Goal: Task Accomplishment & Management: Manage account settings

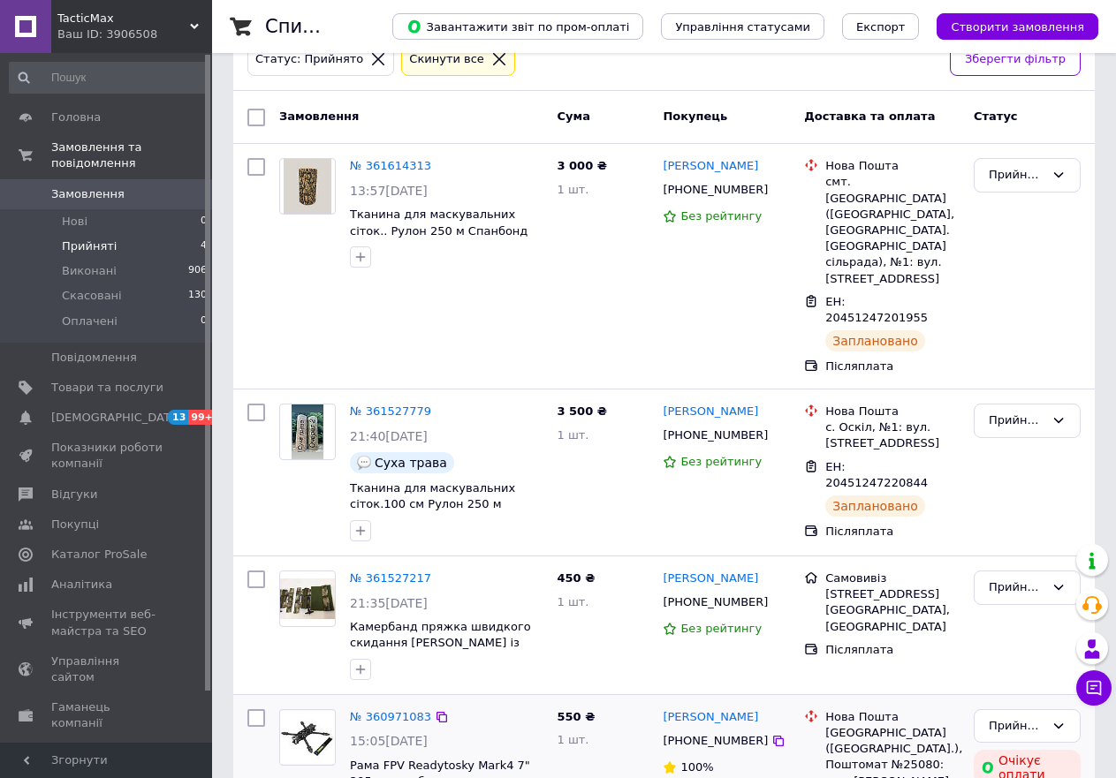
scroll to position [197, 0]
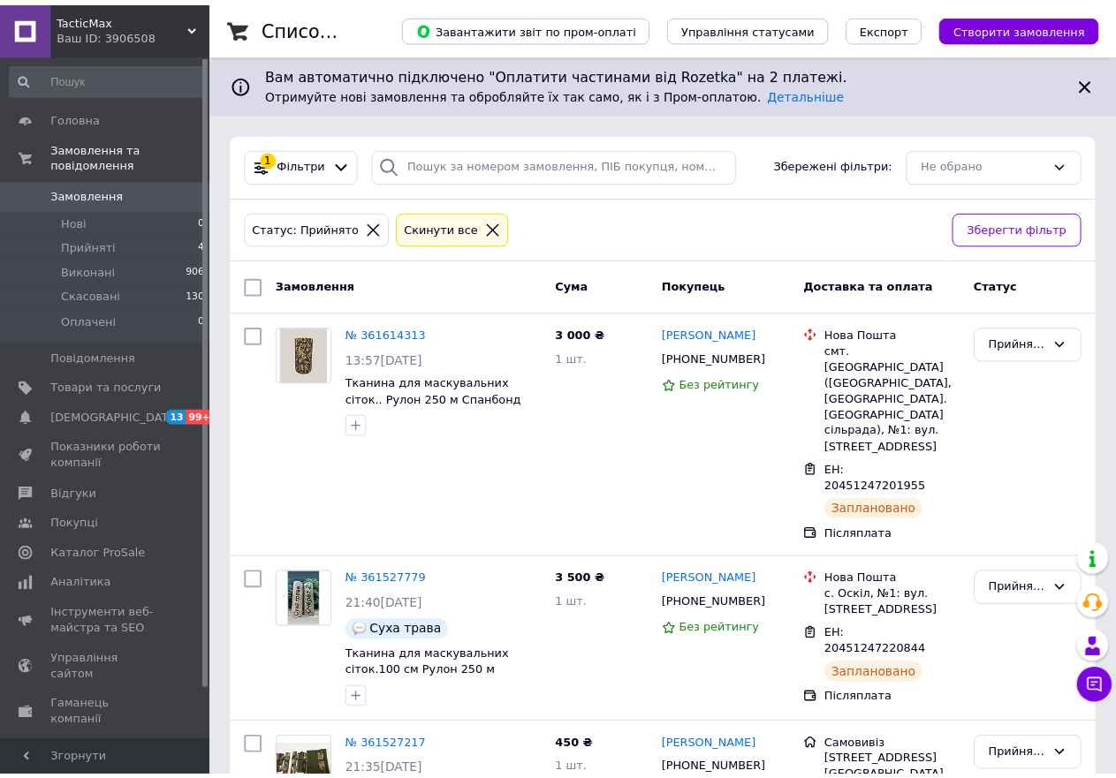
scroll to position [197, 0]
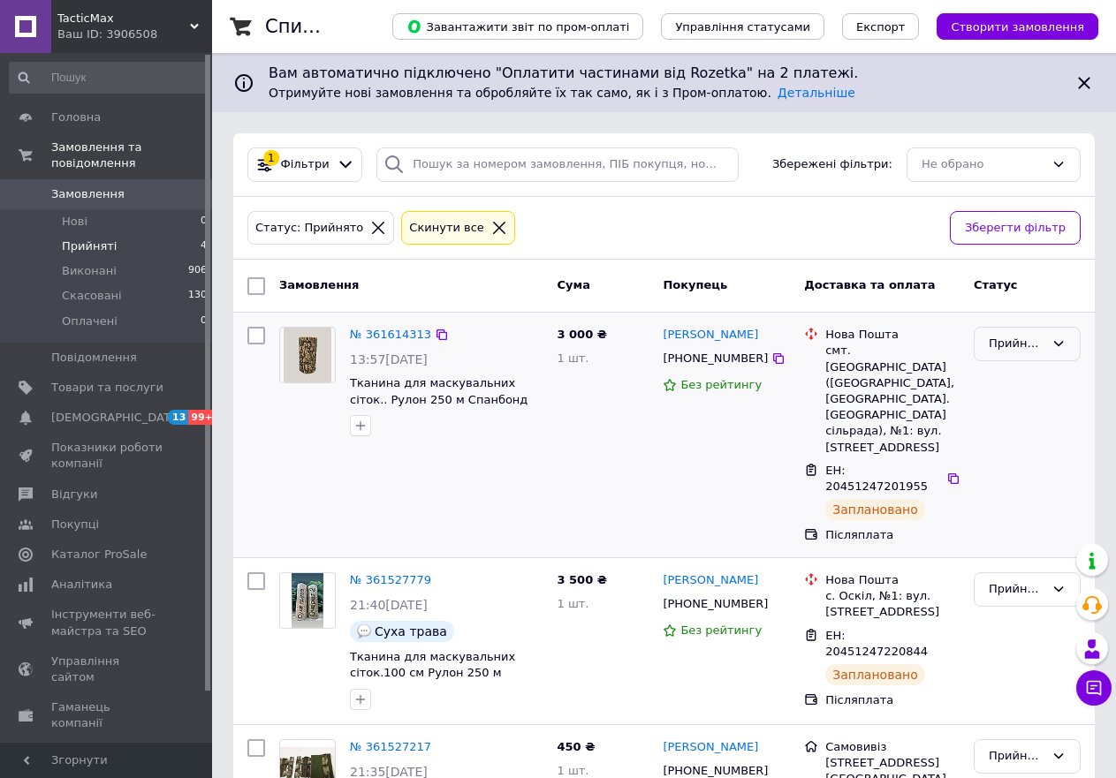
click at [1059, 339] on icon at bounding box center [1058, 344] width 14 height 14
click at [1036, 385] on li "Виконано" at bounding box center [1027, 381] width 105 height 33
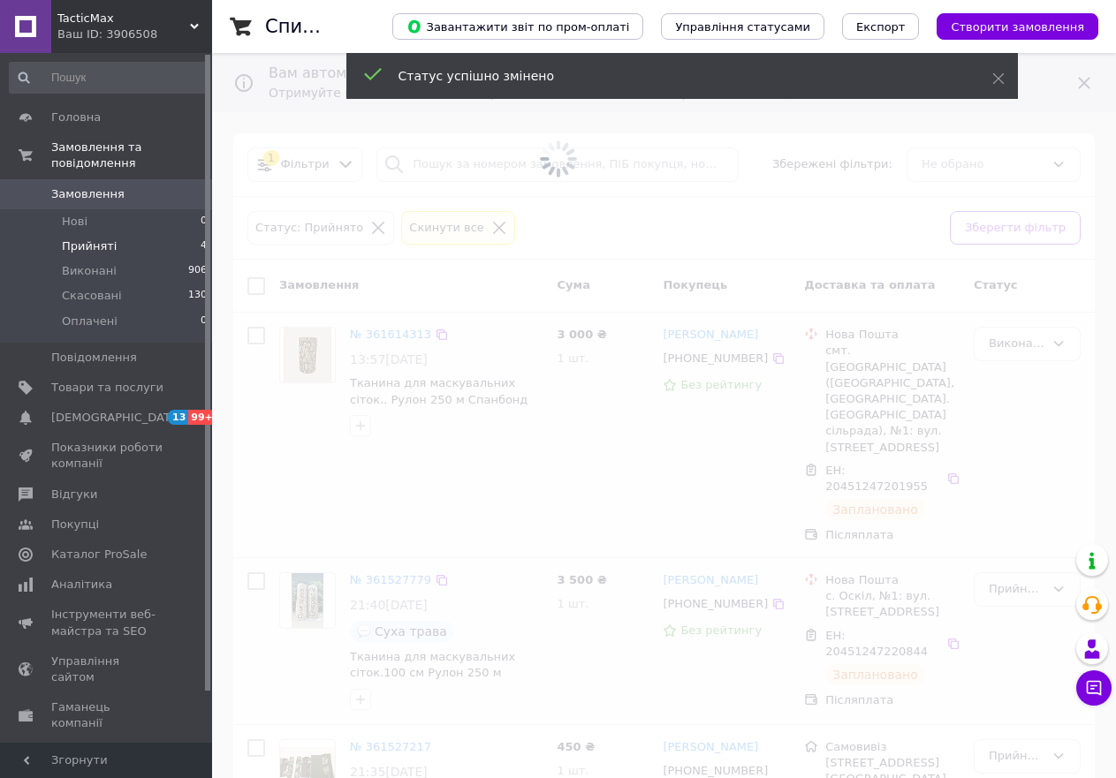
click at [1059, 529] on span at bounding box center [558, 389] width 1116 height 778
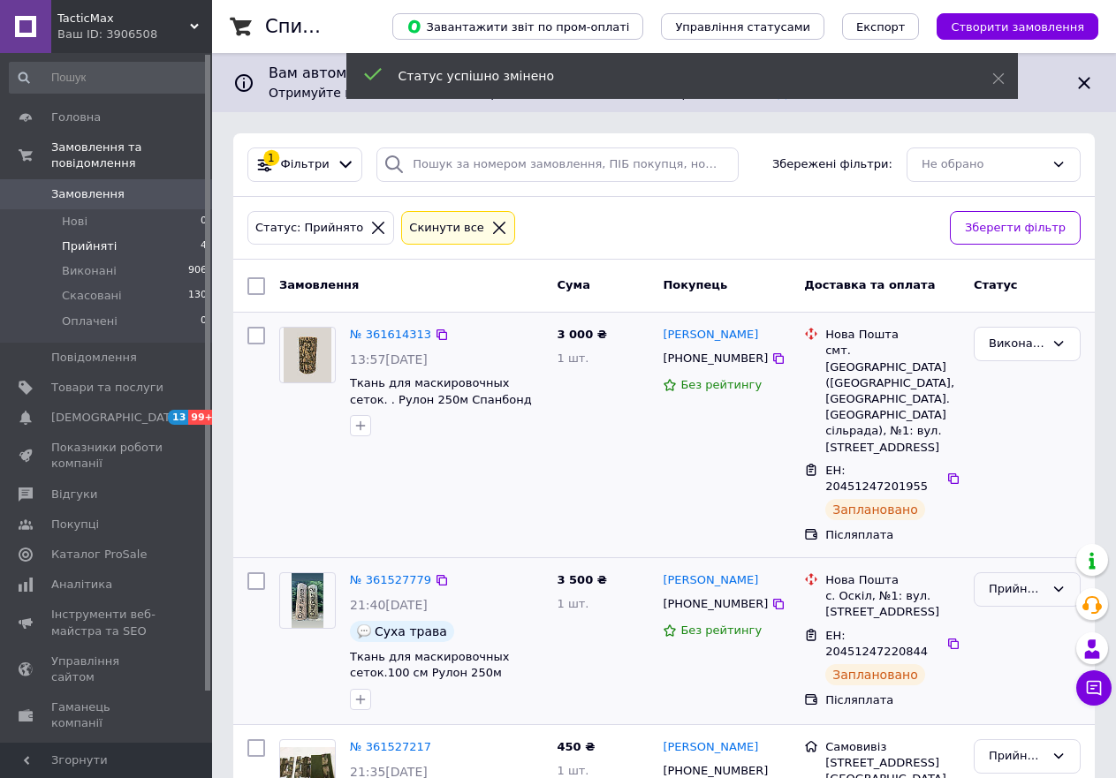
click at [1066, 573] on div "Прийнято" at bounding box center [1027, 590] width 107 height 34
click at [1019, 611] on li "Виконано" at bounding box center [1027, 627] width 105 height 33
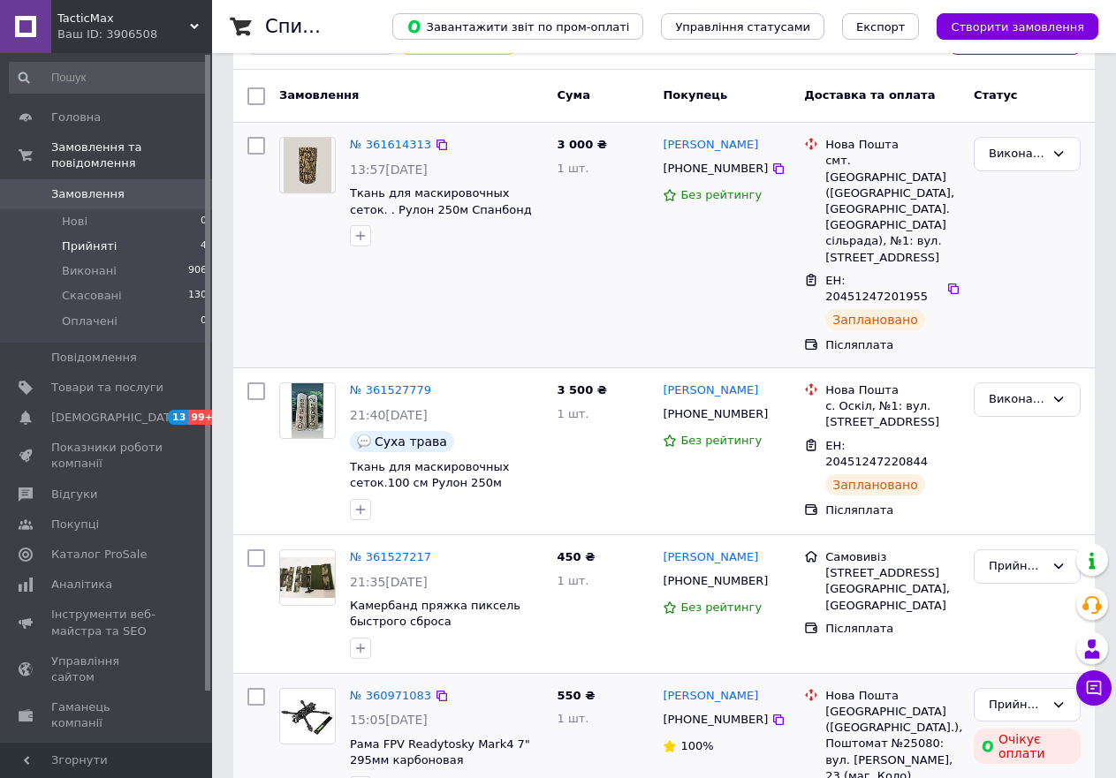
scroll to position [197, 0]
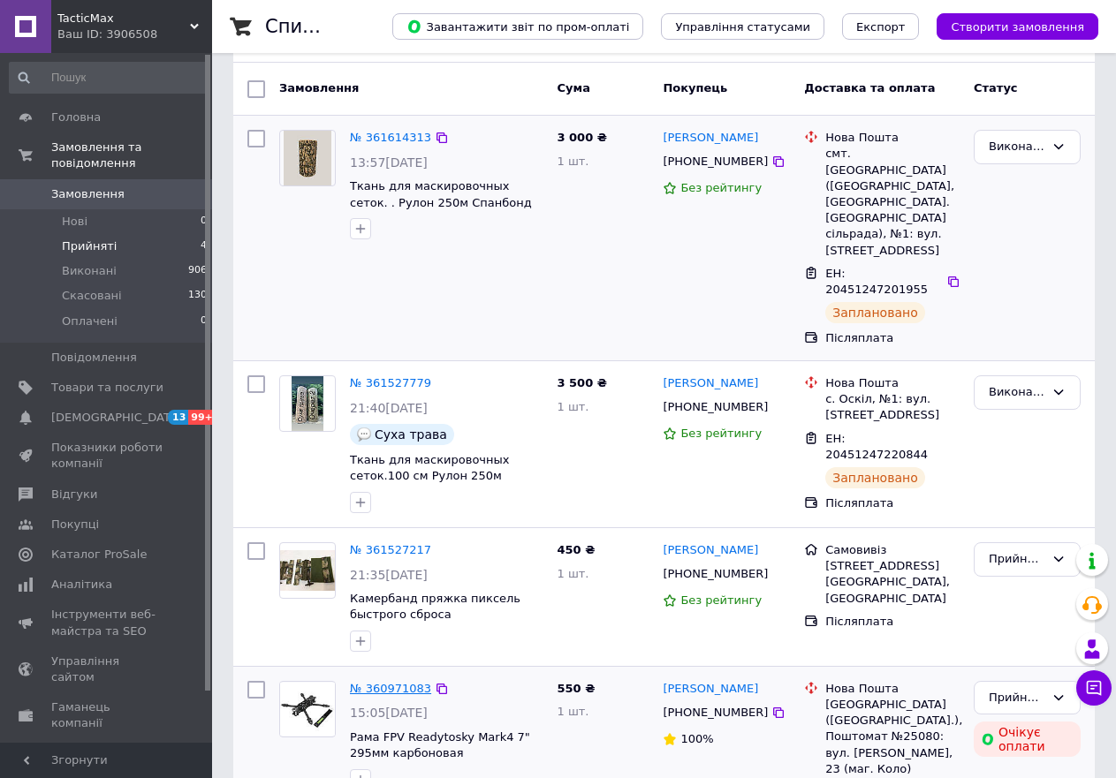
click at [394, 682] on link "№ 360971083" at bounding box center [390, 688] width 81 height 13
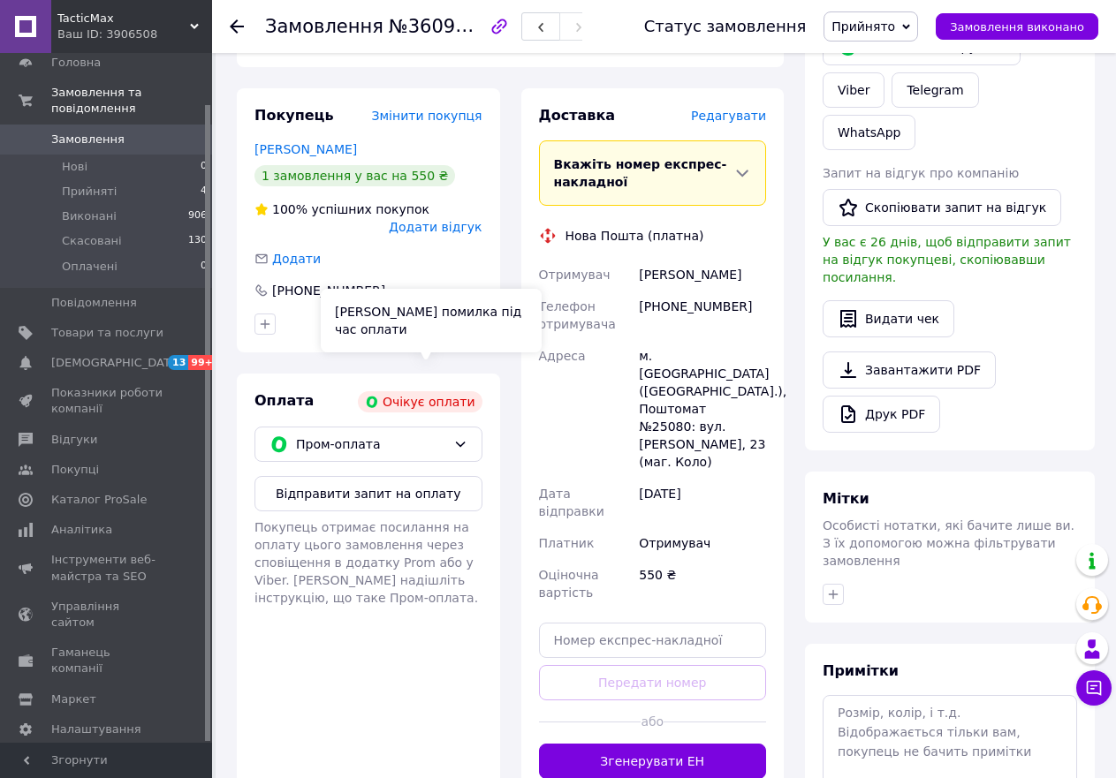
scroll to position [353, 0]
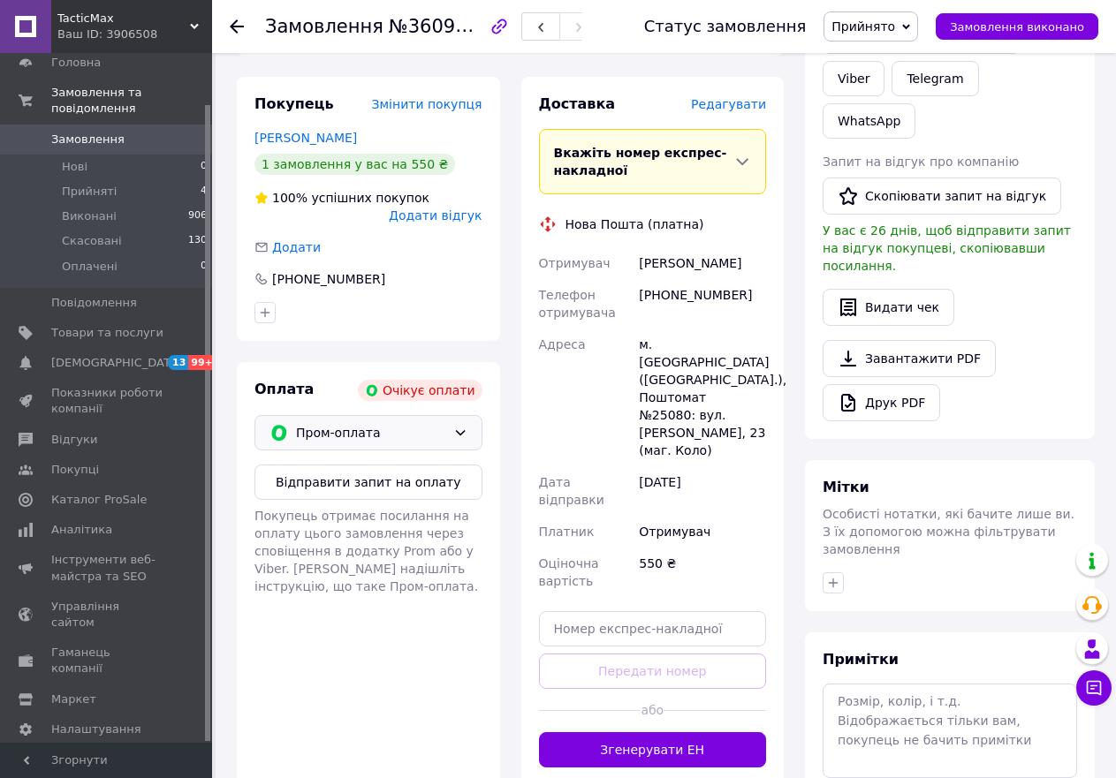
click at [454, 426] on icon at bounding box center [460, 433] width 14 height 14
click at [341, 496] on span "Післяплата" at bounding box center [381, 505] width 171 height 18
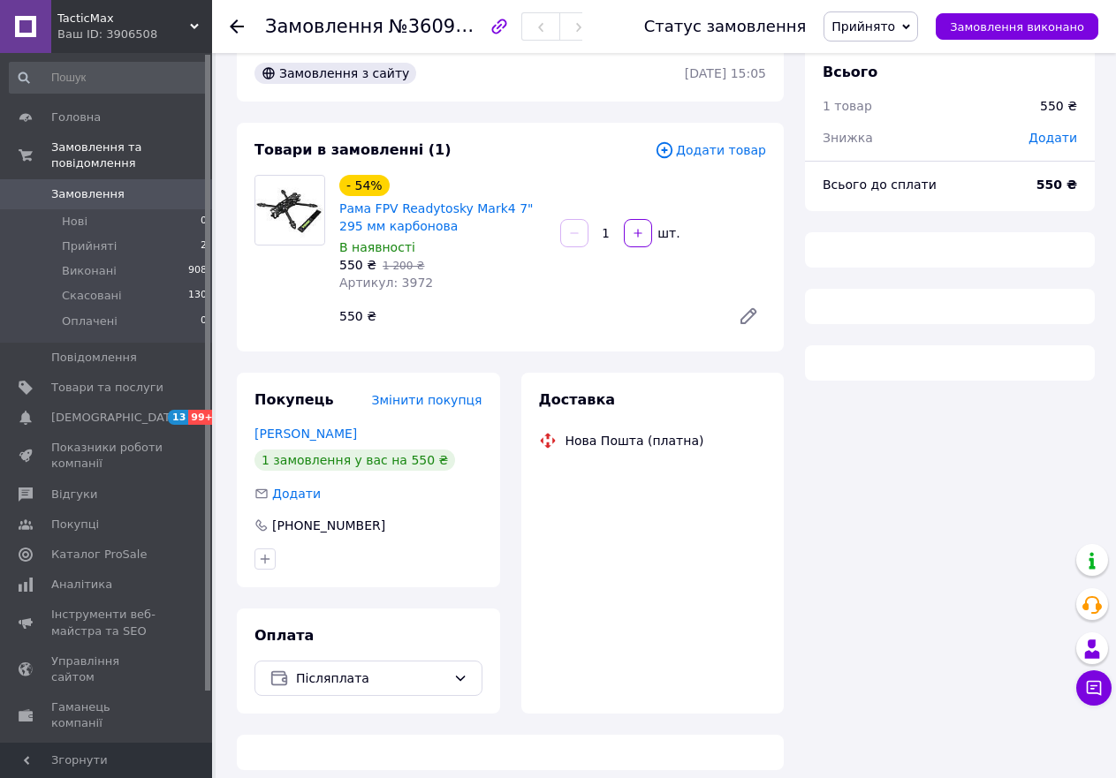
scroll to position [29, 0]
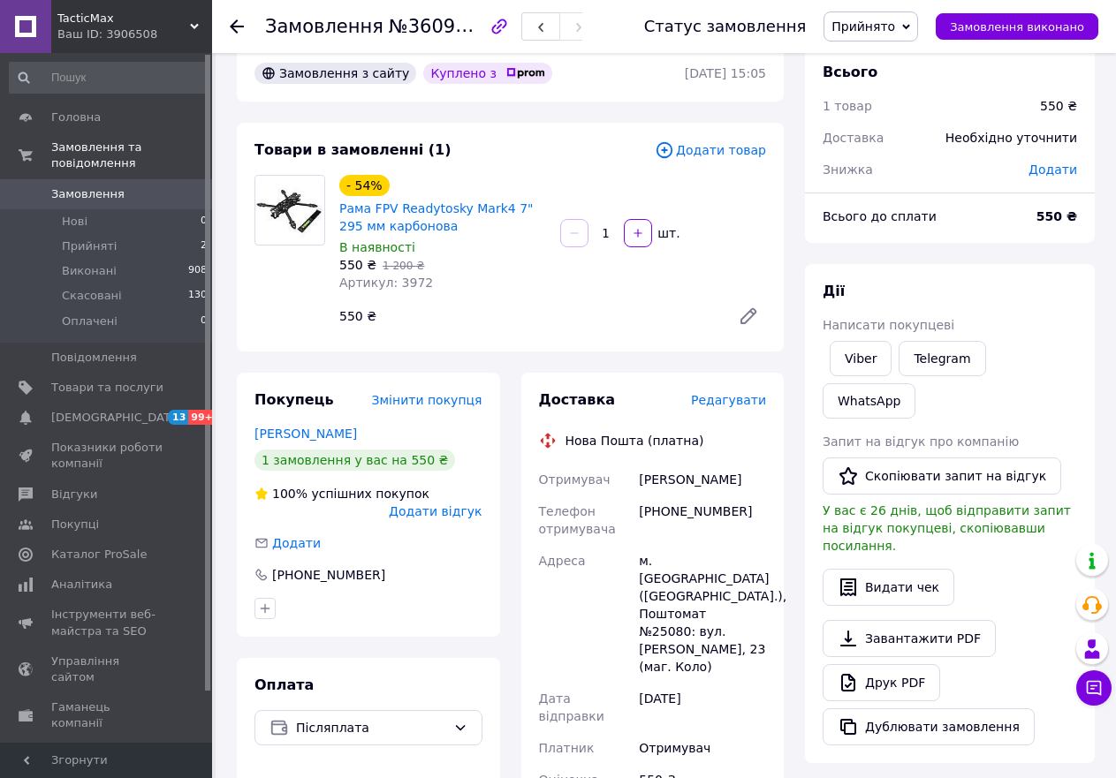
click at [751, 397] on span "Редагувати" at bounding box center [728, 400] width 75 height 14
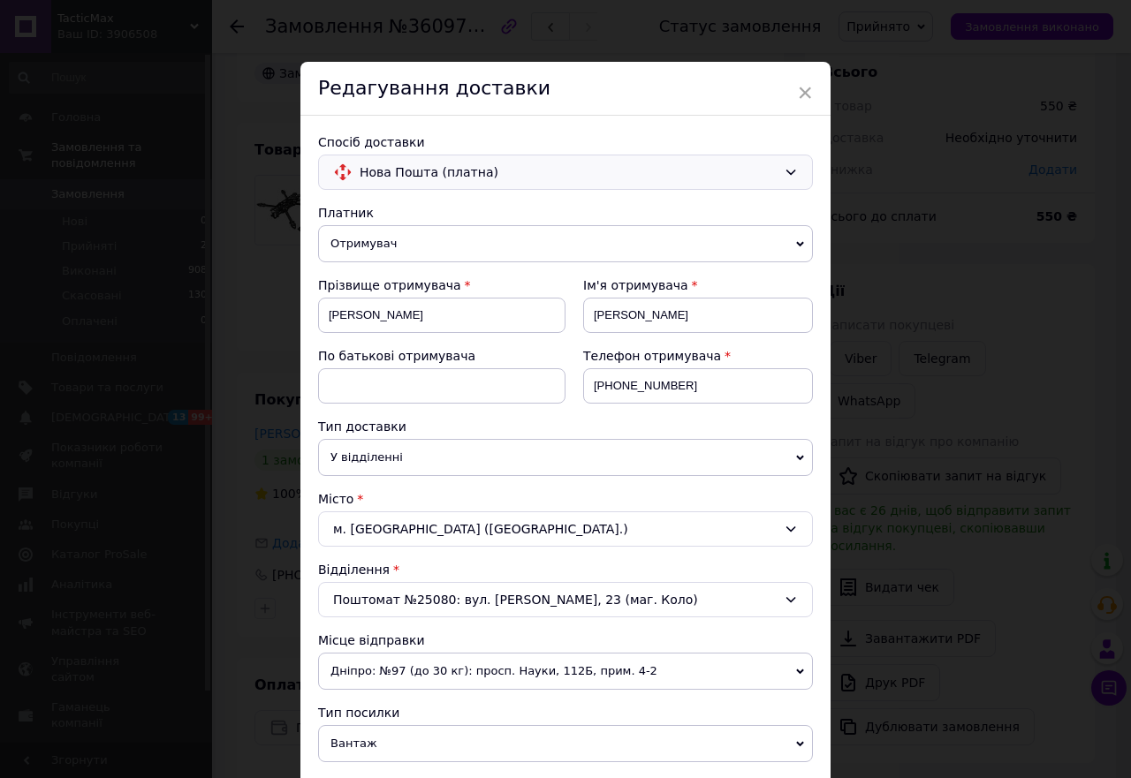
click at [794, 175] on icon at bounding box center [791, 172] width 14 height 14
click at [379, 247] on span "Самовивіз" at bounding box center [579, 244] width 438 height 18
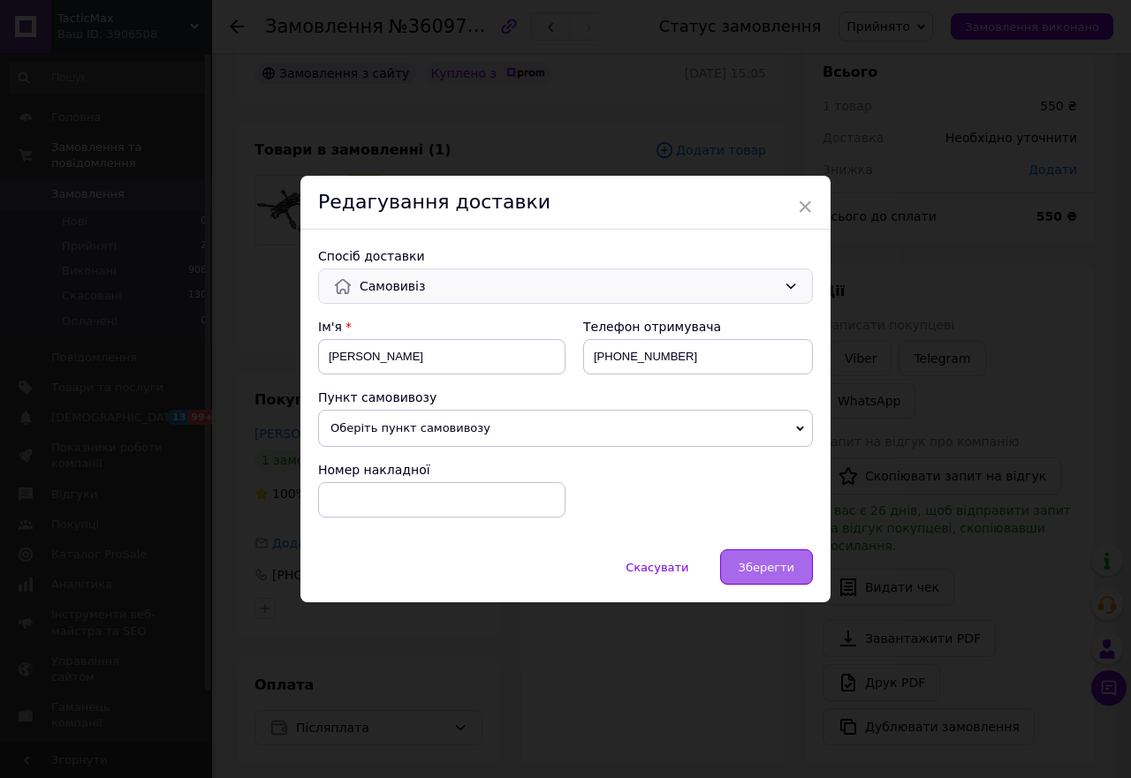
click at [785, 572] on span "Зберегти" at bounding box center [767, 567] width 56 height 13
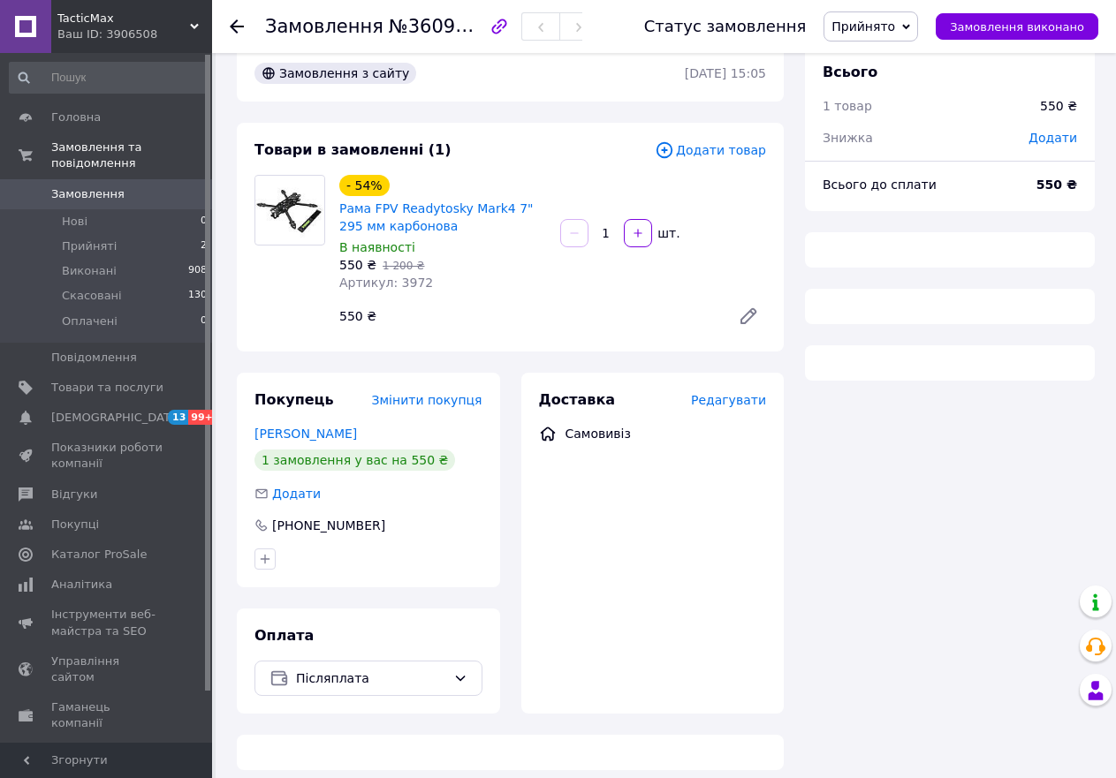
scroll to position [29, 0]
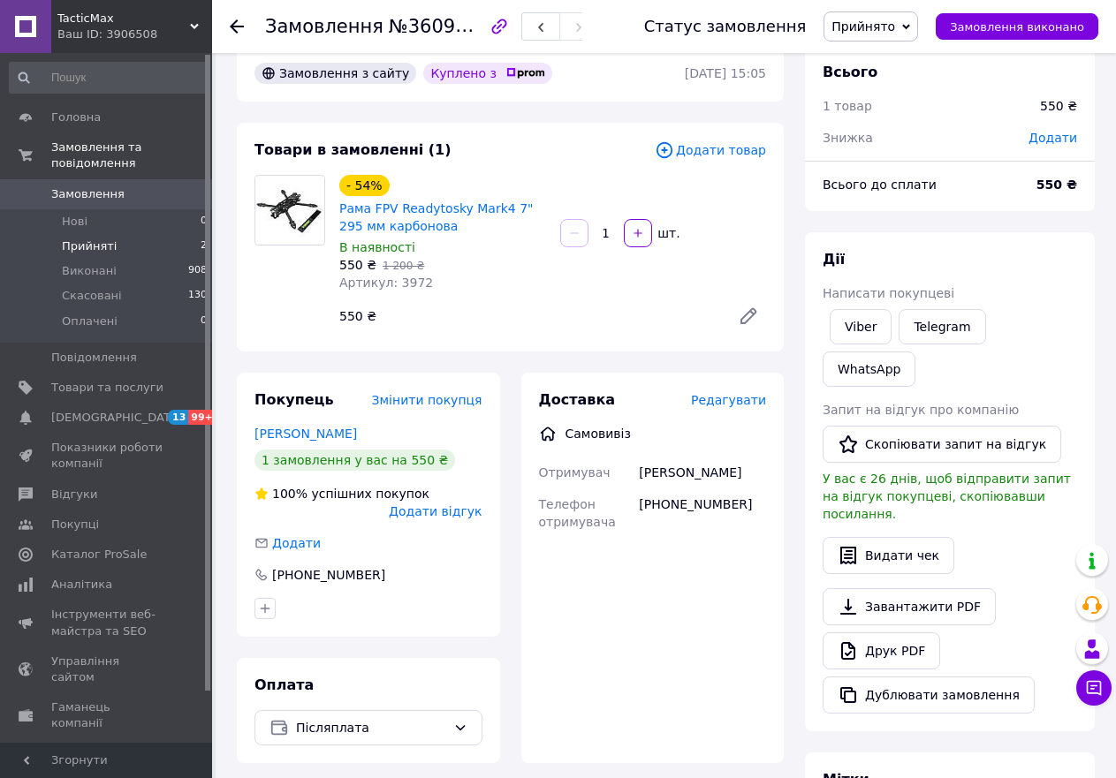
click at [144, 234] on li "Прийняті 2" at bounding box center [108, 246] width 217 height 25
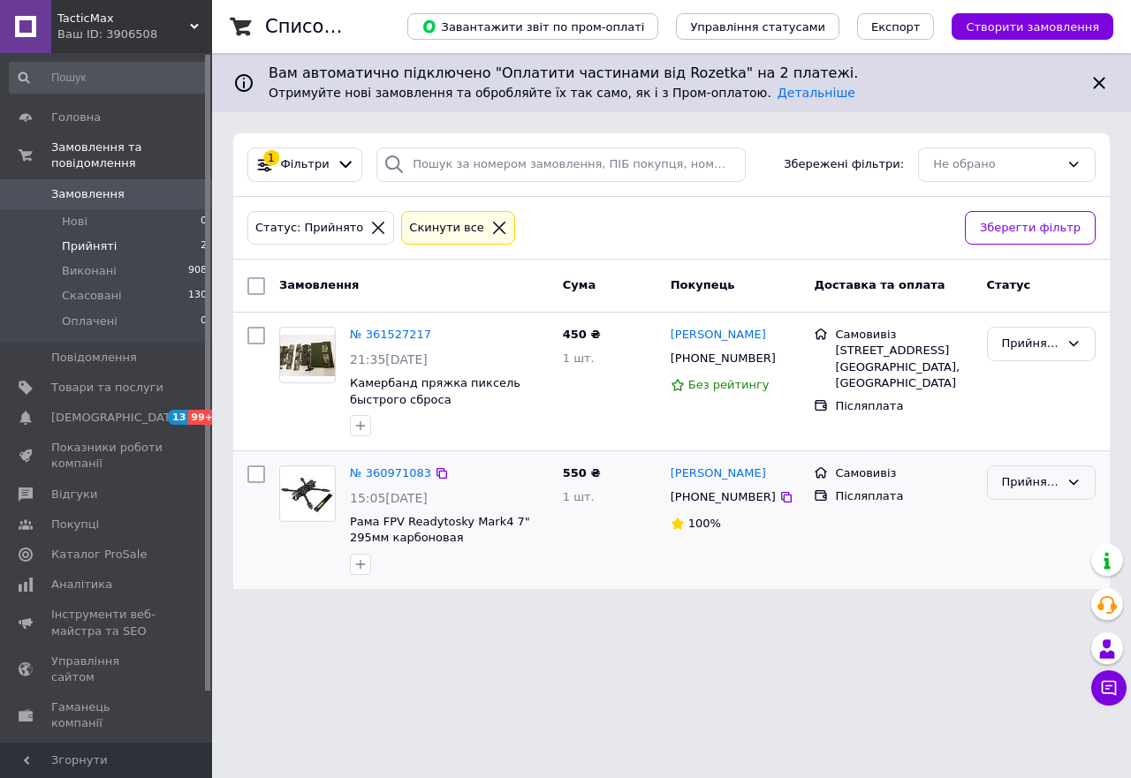
click at [1076, 483] on icon at bounding box center [1073, 482] width 14 height 14
click at [1027, 520] on li "Виконано" at bounding box center [1041, 520] width 107 height 33
click at [1073, 345] on icon at bounding box center [1074, 344] width 10 height 5
click at [1034, 378] on li "Виконано" at bounding box center [1041, 381] width 107 height 33
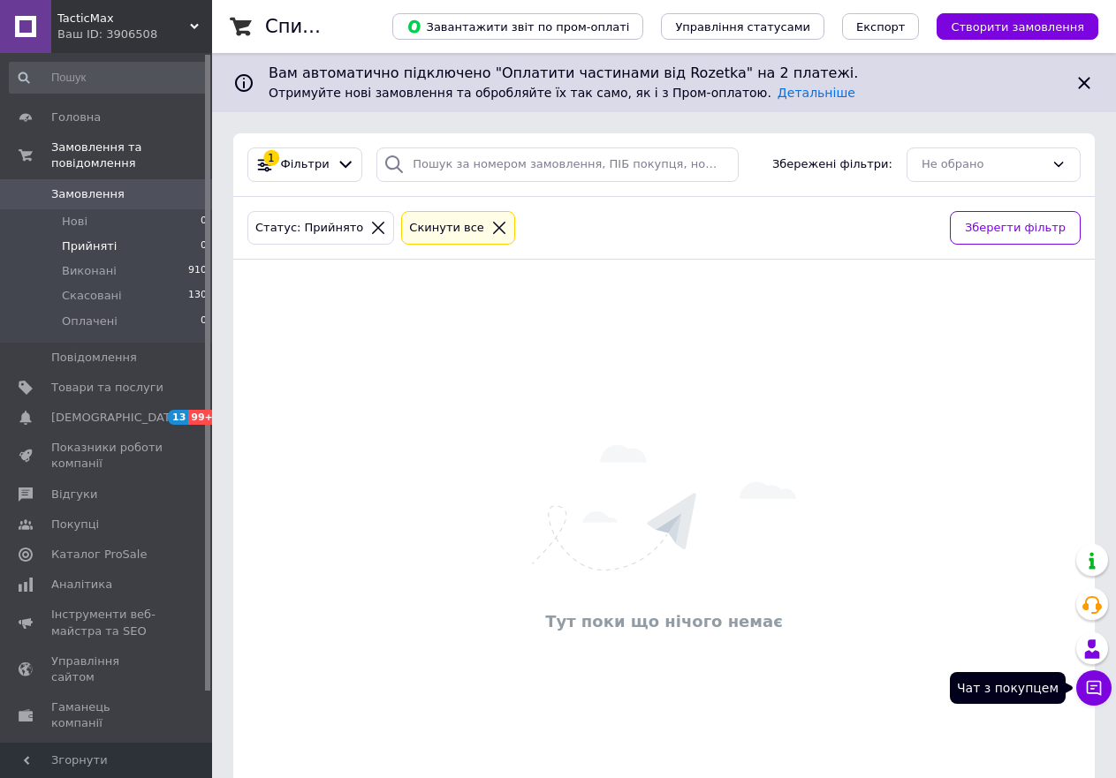
click at [1096, 690] on icon at bounding box center [1094, 688] width 18 height 18
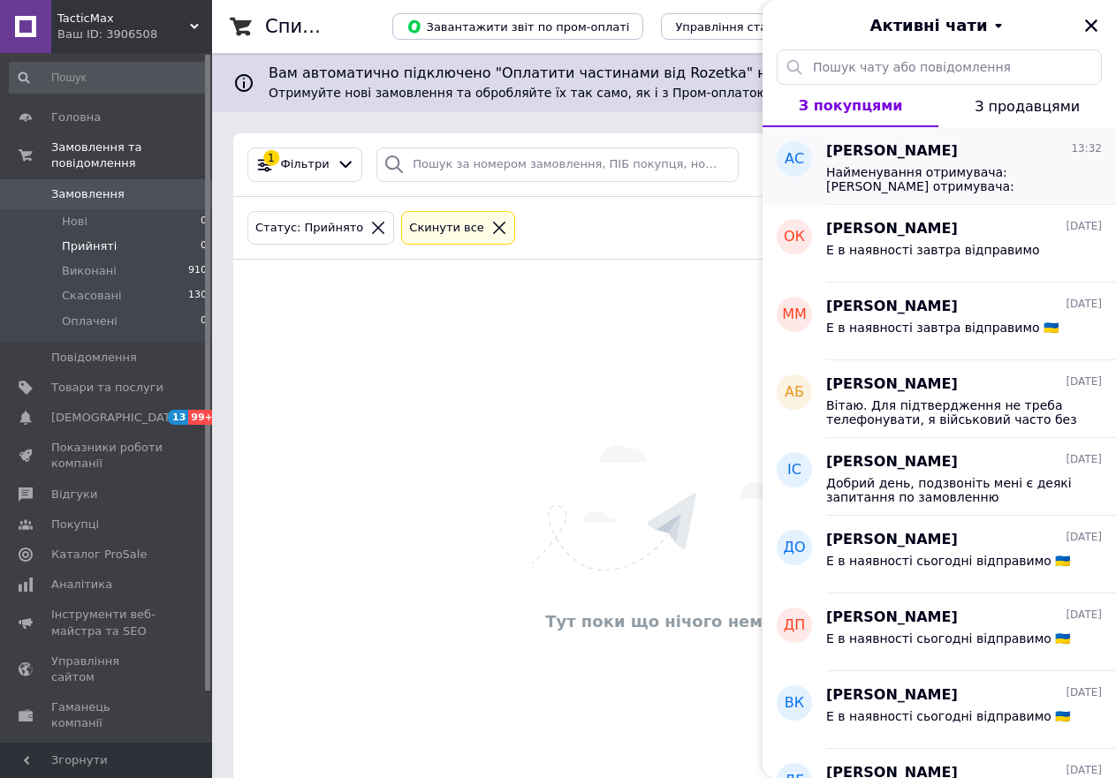
click at [952, 173] on span "Найменування отримувача: [PERSON_NAME] отримувача: 2637219007 Рахунок отримувач…" at bounding box center [951, 179] width 251 height 28
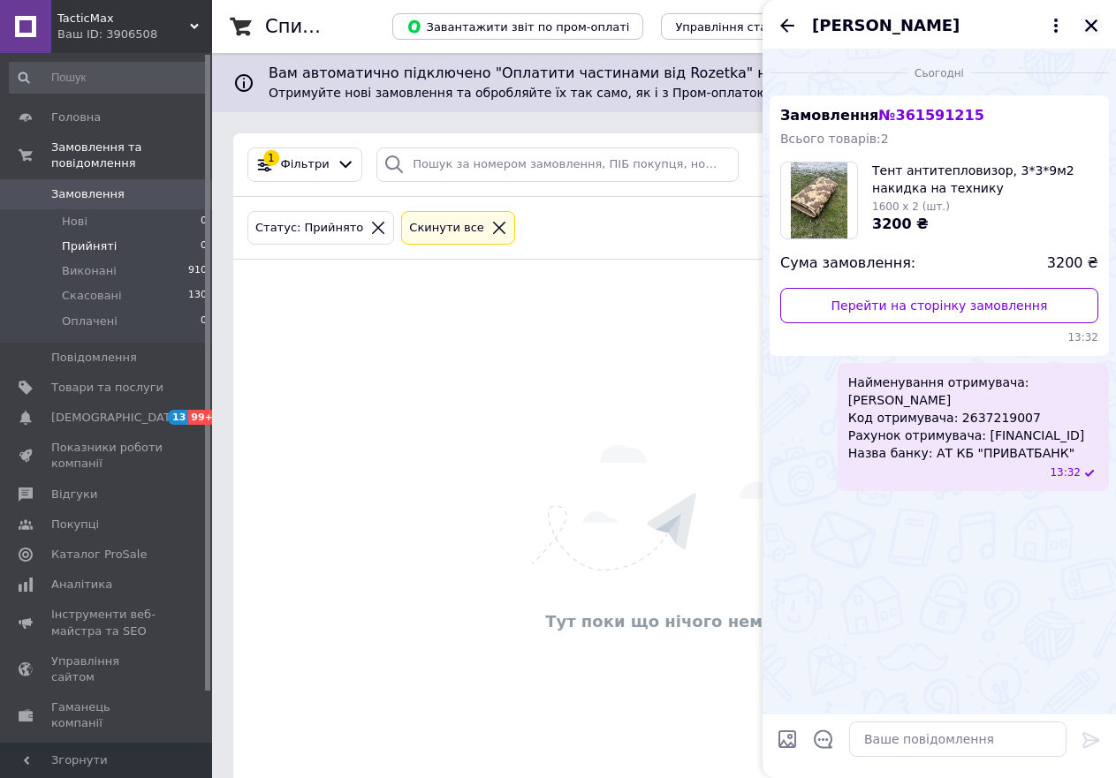
click at [1094, 26] on icon "Закрити" at bounding box center [1091, 26] width 16 height 16
